Goal: Transaction & Acquisition: Obtain resource

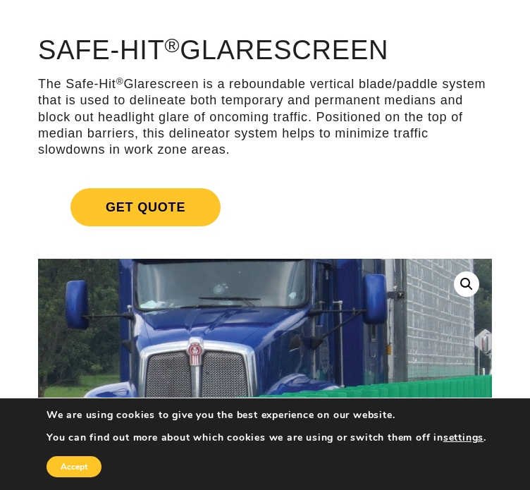
scroll to position [85, 0]
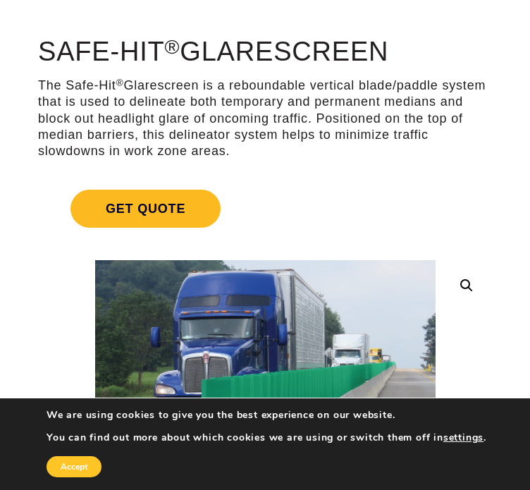
click at [165, 214] on span "Get Quote" at bounding box center [146, 209] width 150 height 38
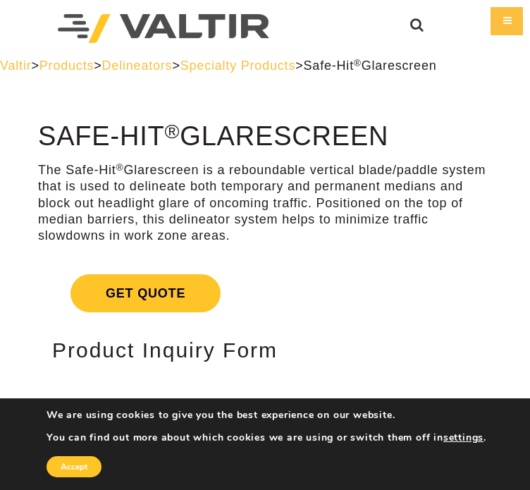
scroll to position [85, 0]
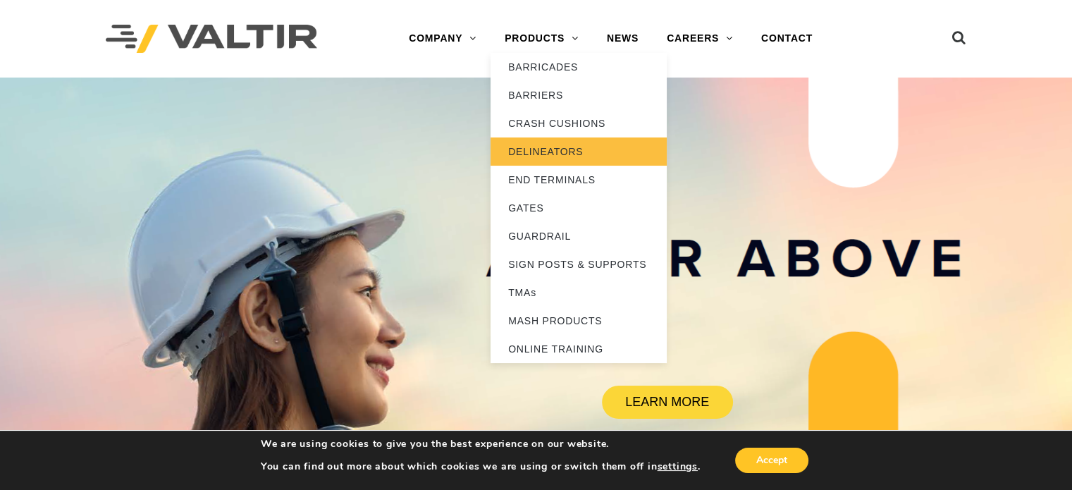
click at [549, 148] on link "DELINEATORS" at bounding box center [579, 151] width 176 height 28
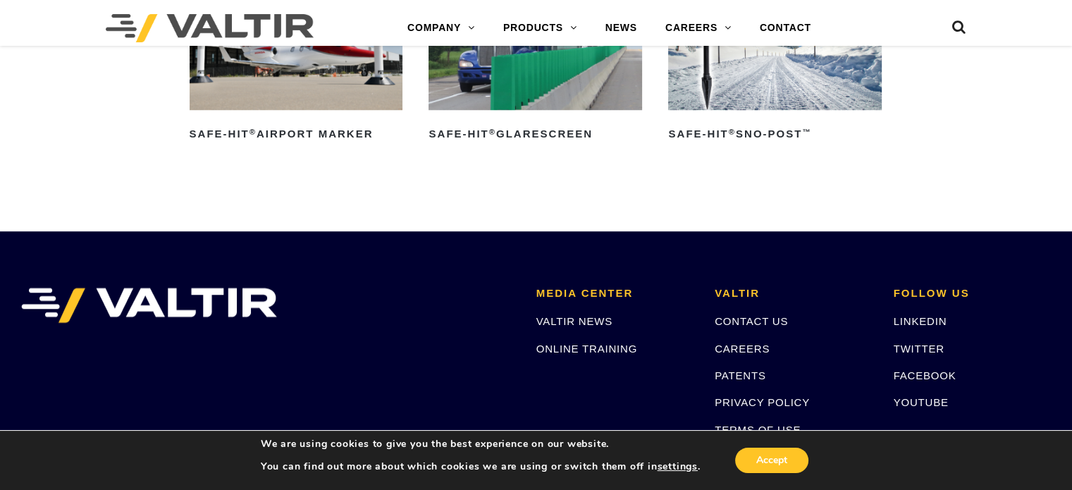
scroll to position [1230, 0]
click at [569, 127] on h2 "Safe-Hit ® Glarescreen" at bounding box center [536, 134] width 214 height 23
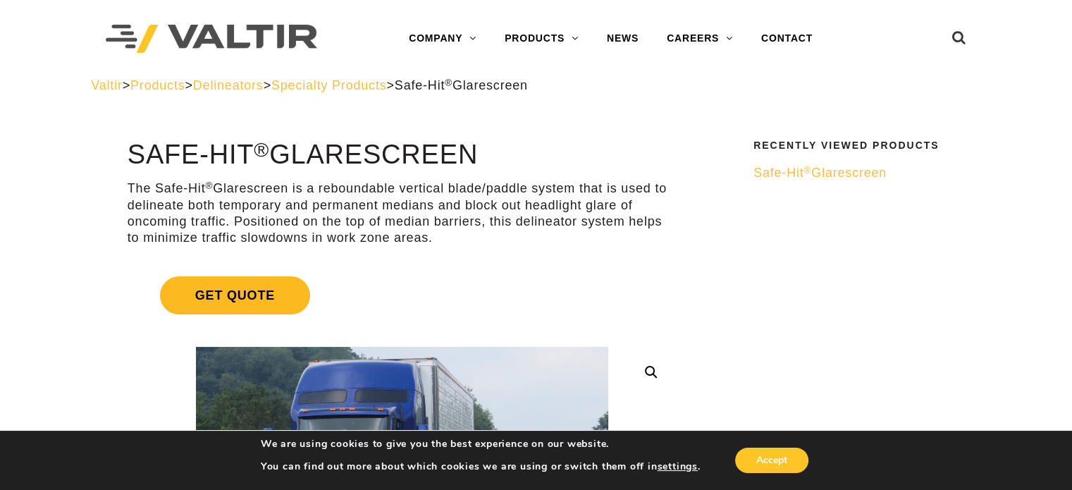
click at [256, 309] on span "Get Quote" at bounding box center [235, 295] width 150 height 38
